Goal: Book appointment/travel/reservation

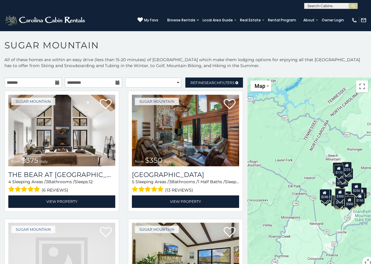
scroll to position [3, 0]
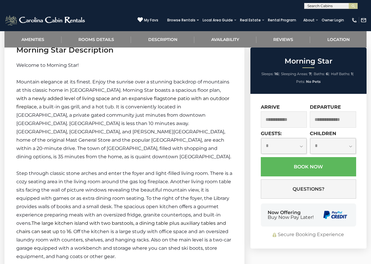
scroll to position [673, 0]
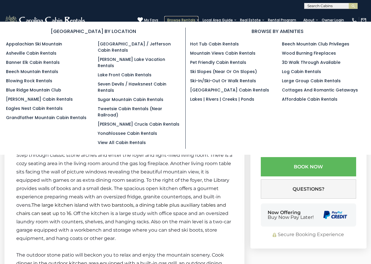
click at [184, 20] on link "Browse Rentals" at bounding box center [181, 20] width 34 height 8
